Goal: Browse casually: Explore the website without a specific task or goal

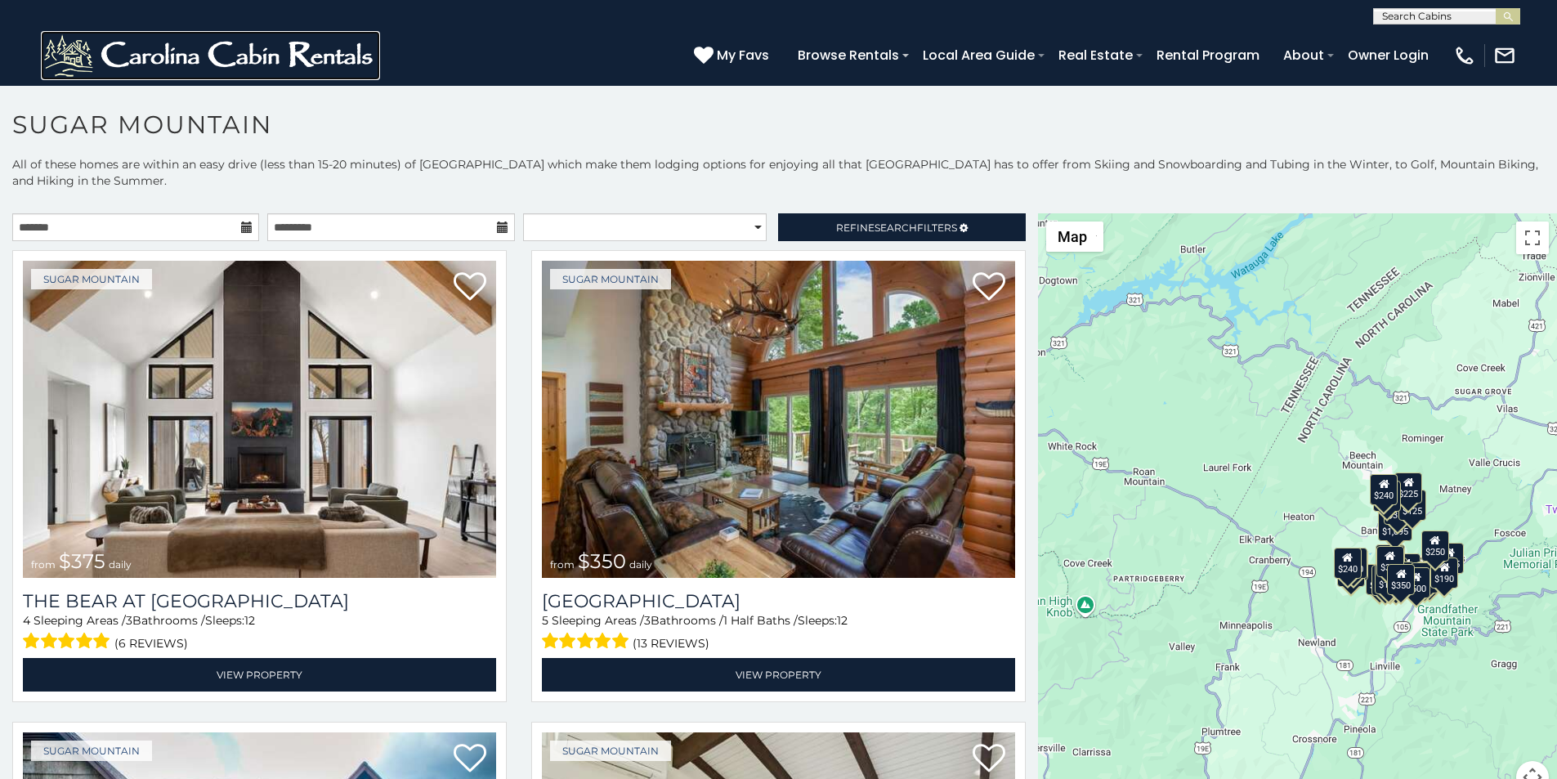
click at [67, 70] on img at bounding box center [210, 55] width 339 height 49
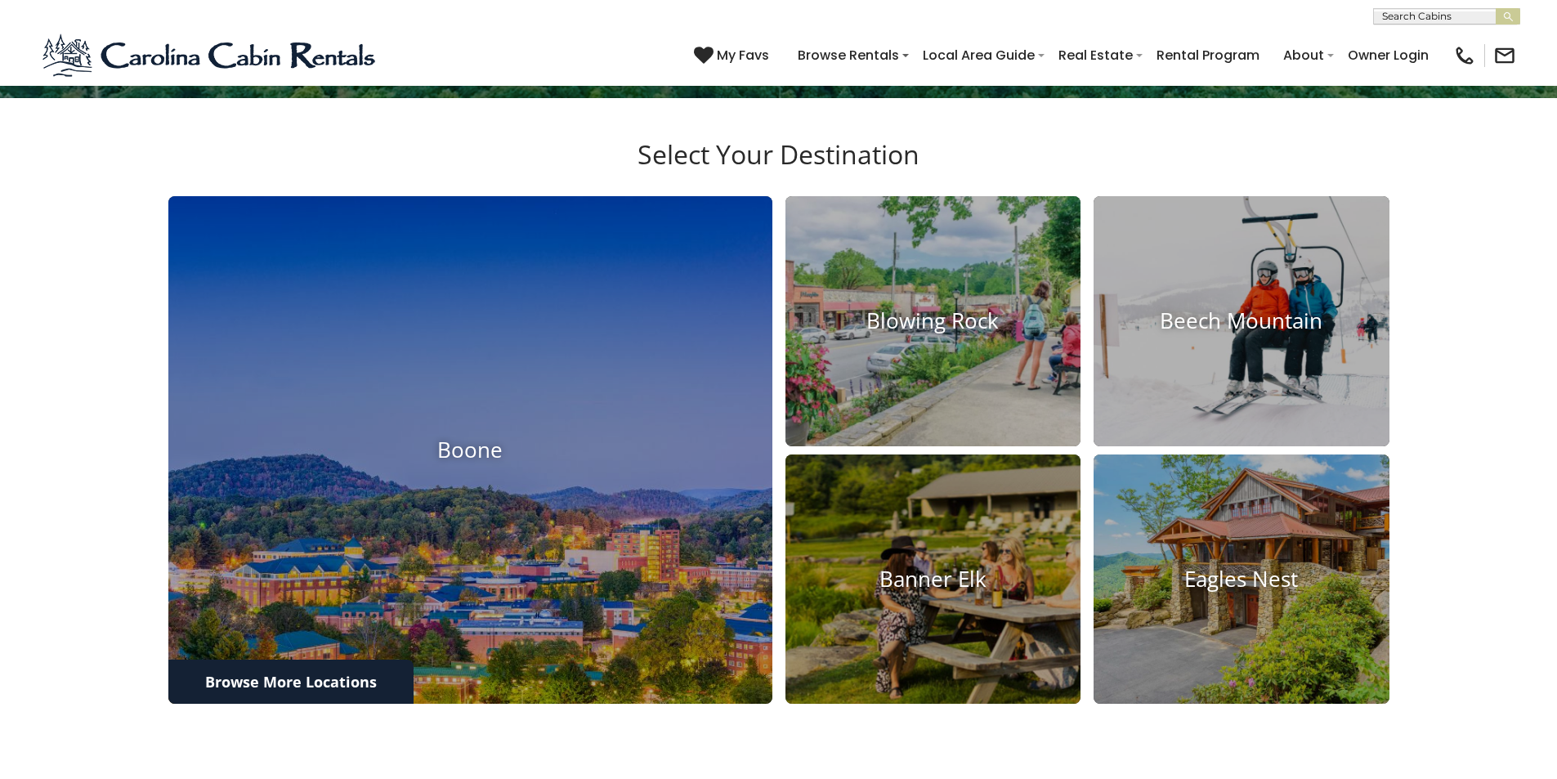
scroll to position [1314, 0]
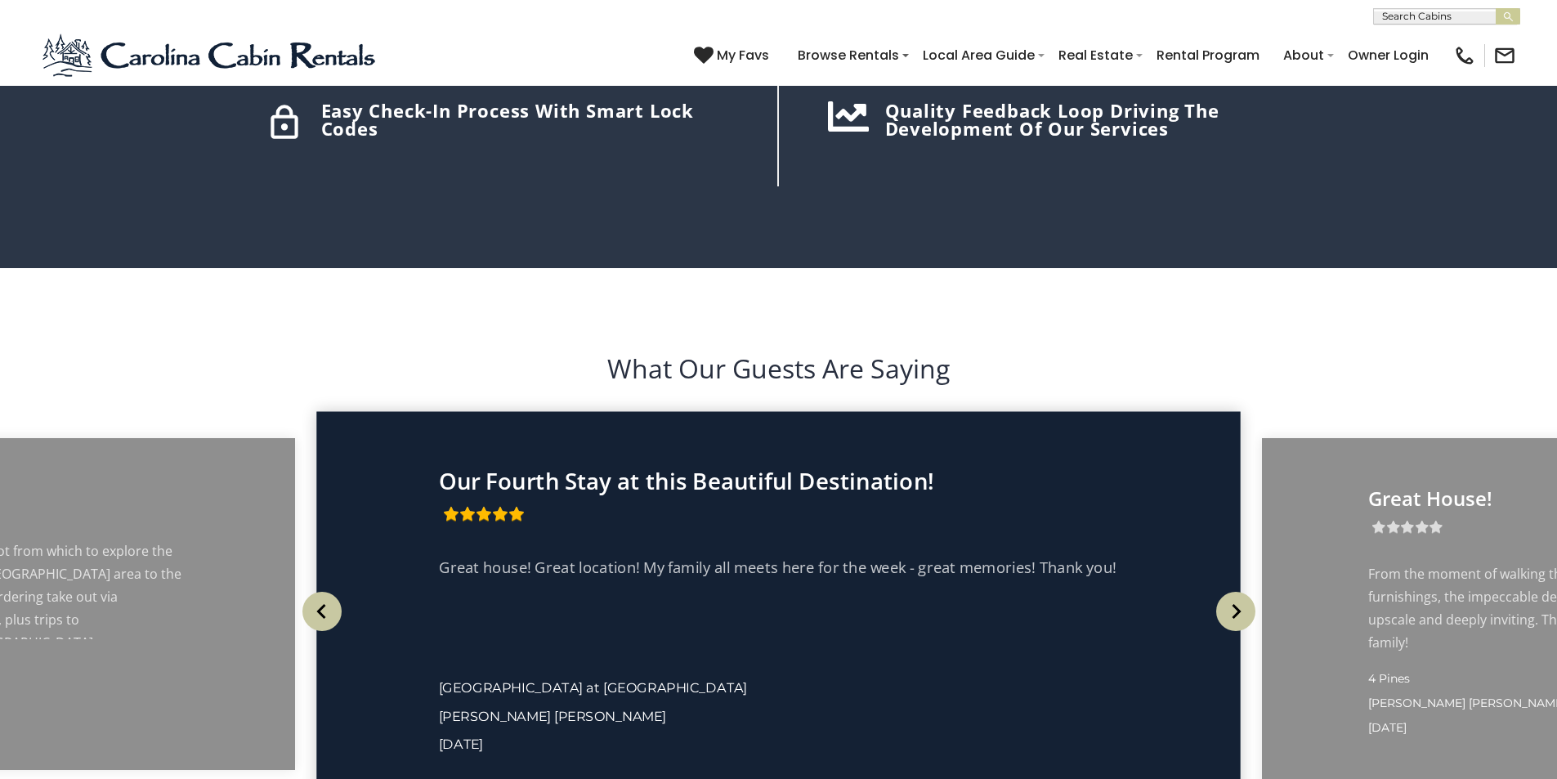
scroll to position [2880, 0]
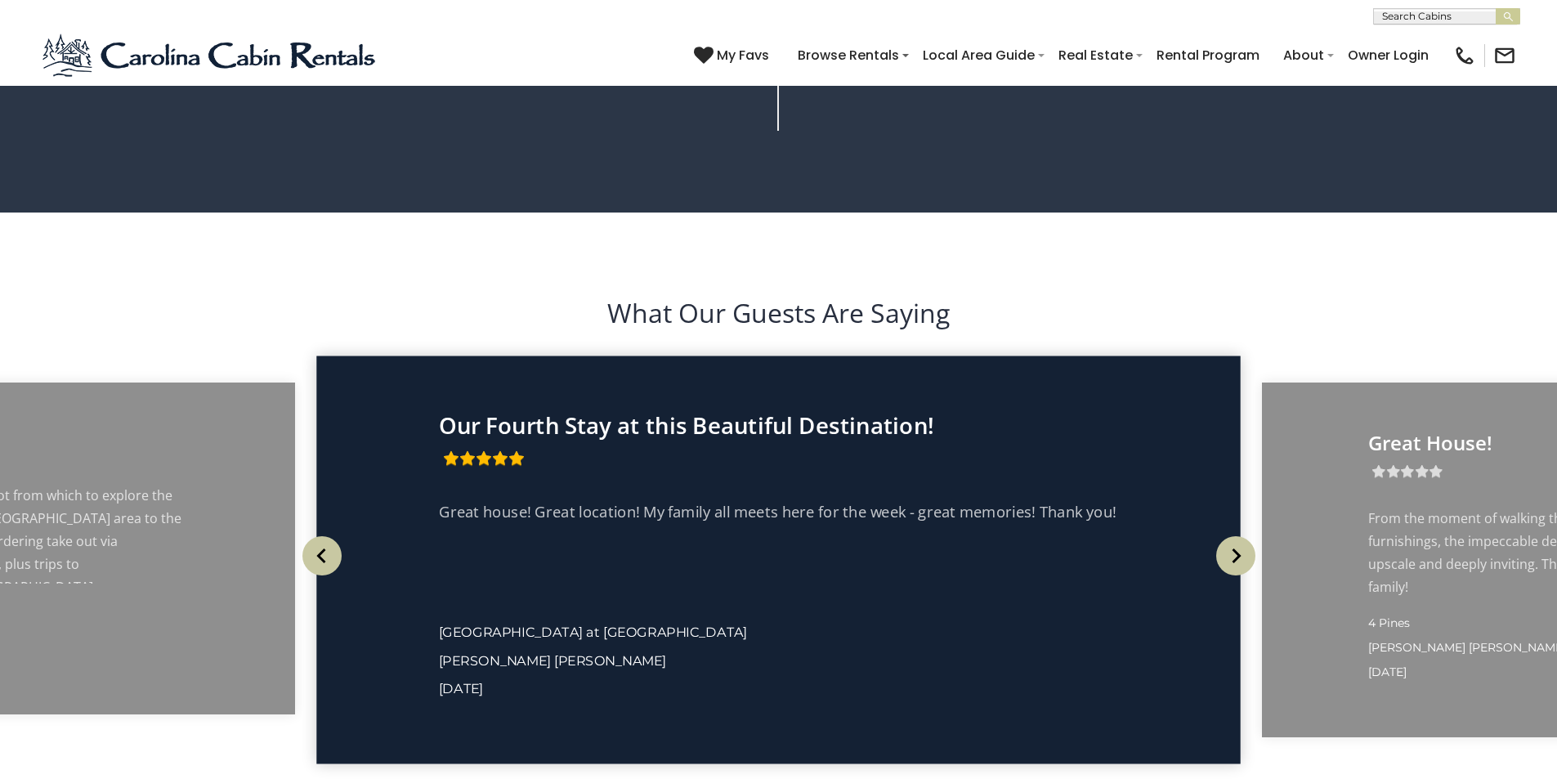
scroll to position [2983, 0]
